Goal: Navigation & Orientation: Find specific page/section

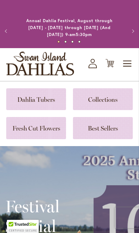
click at [53, 100] on link at bounding box center [36, 99] width 60 height 22
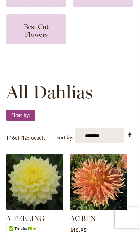
scroll to position [147, 0]
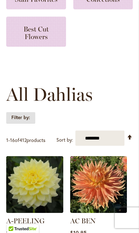
click at [28, 118] on strong "Filter by:" at bounding box center [20, 118] width 29 height 12
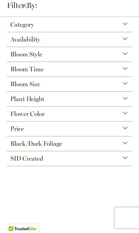
click at [129, 56] on div "Bloom Style" at bounding box center [69, 52] width 125 height 11
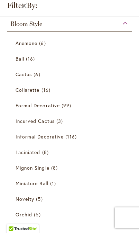
click at [39, 46] on link "Anemone 6 items" at bounding box center [71, 43] width 110 height 12
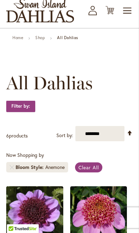
scroll to position [54, 0]
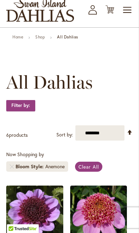
click at [56, 169] on div "Anemone" at bounding box center [54, 166] width 19 height 7
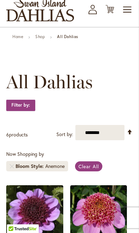
click at [12, 167] on link "Remove Bloom Style Anemone" at bounding box center [12, 166] width 4 height 4
